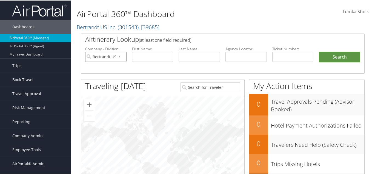
click at [122, 56] on input "Bertrandt US Inc." at bounding box center [105, 56] width 41 height 10
click at [184, 53] on input "text" at bounding box center [199, 56] width 41 height 10
type input "bras"
click at [319, 51] on button "Search" at bounding box center [339, 56] width 41 height 11
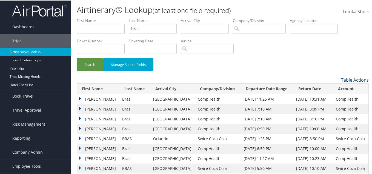
scroll to position [27, 0]
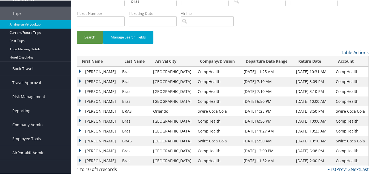
click at [81, 91] on td "Tracy" at bounding box center [98, 91] width 42 height 10
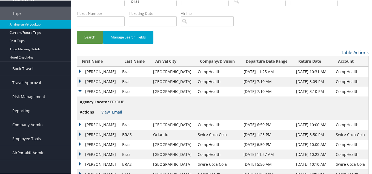
click at [105, 111] on link "View" at bounding box center [105, 111] width 8 height 5
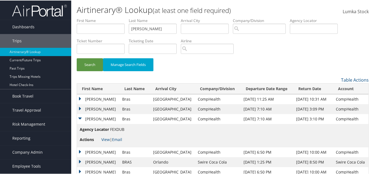
type input "yim"
click at [106, 29] on input "text" at bounding box center [101, 28] width 48 height 10
type input "douglas"
click at [84, 64] on button "Search" at bounding box center [90, 64] width 26 height 13
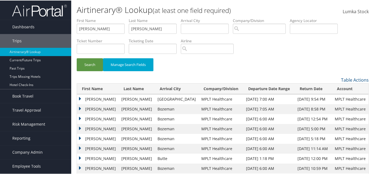
click at [95, 96] on td "DOUGLAS B" at bounding box center [98, 98] width 42 height 10
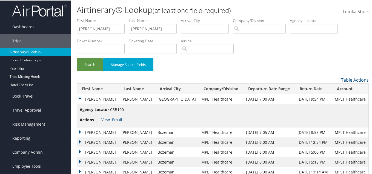
click at [105, 119] on link "View" at bounding box center [105, 118] width 8 height 5
drag, startPoint x: 141, startPoint y: 24, endPoint x: 115, endPoint y: 28, distance: 27.0
click at [115, 17] on ul "First Name douglas Last Name yim Departure City Arrival City Company/Division A…" at bounding box center [223, 17] width 292 height 0
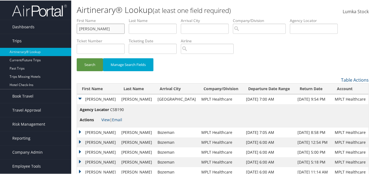
drag, startPoint x: 96, startPoint y: 30, endPoint x: 41, endPoint y: 36, distance: 54.6
click at [42, 39] on div "Dashboards AirPortal 360™ (Manager) AirPortal 360™ (Agent) My Travel Dashboard …" at bounding box center [187, 112] width 374 height 225
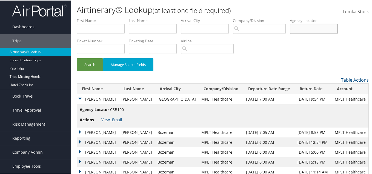
click at [307, 30] on input "text" at bounding box center [314, 28] width 48 height 10
paste input "CRJKNX"
type input "CRJKNX"
click at [77, 58] on button "Search" at bounding box center [90, 64] width 26 height 13
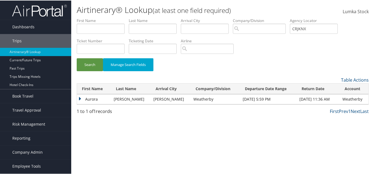
click at [143, 104] on div "Please wait. This may take a while depending on your search filters. First Name…" at bounding box center [223, 95] width 292 height 25
click at [154, 99] on td "Billings" at bounding box center [171, 98] width 40 height 10
click at [93, 100] on td "Aurora" at bounding box center [94, 98] width 34 height 10
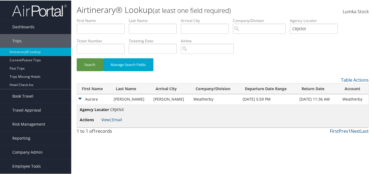
click at [106, 119] on link "View" at bounding box center [105, 118] width 8 height 5
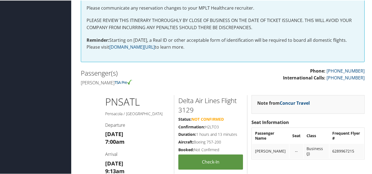
scroll to position [192, 0]
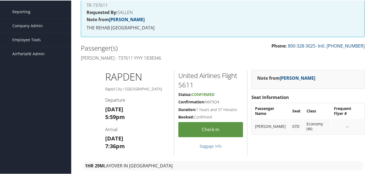
scroll to position [82, 0]
